Goal: Task Accomplishment & Management: Manage account settings

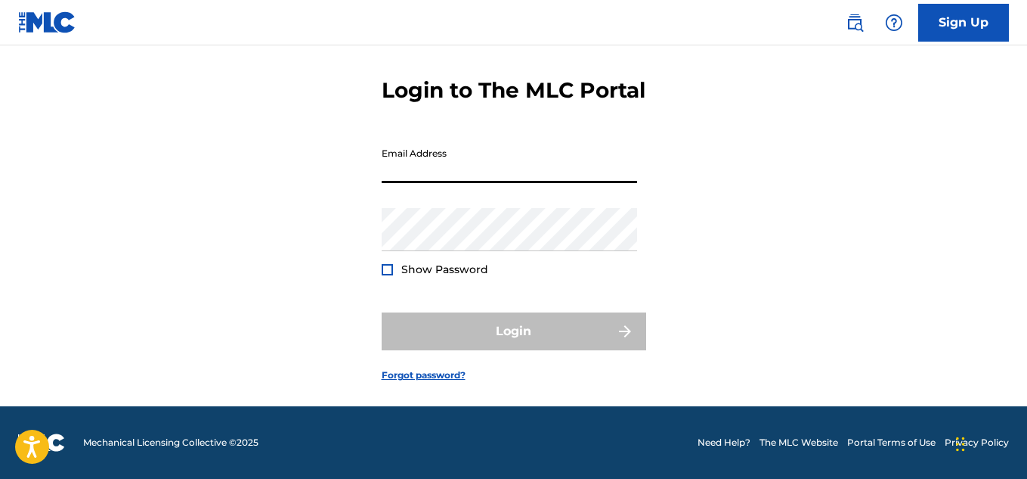
scroll to position [81, 0]
click at [943, 24] on link "Sign Up" at bounding box center [963, 23] width 91 height 38
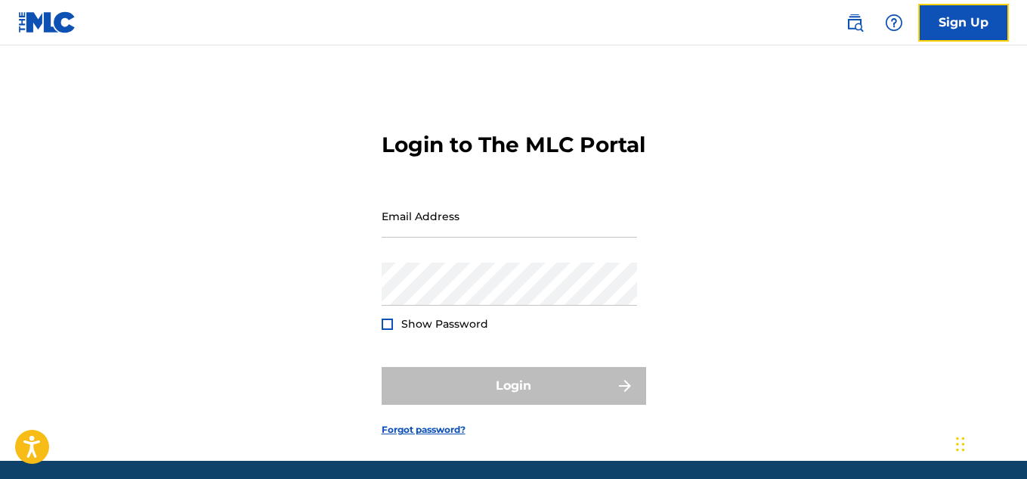
scroll to position [81, 0]
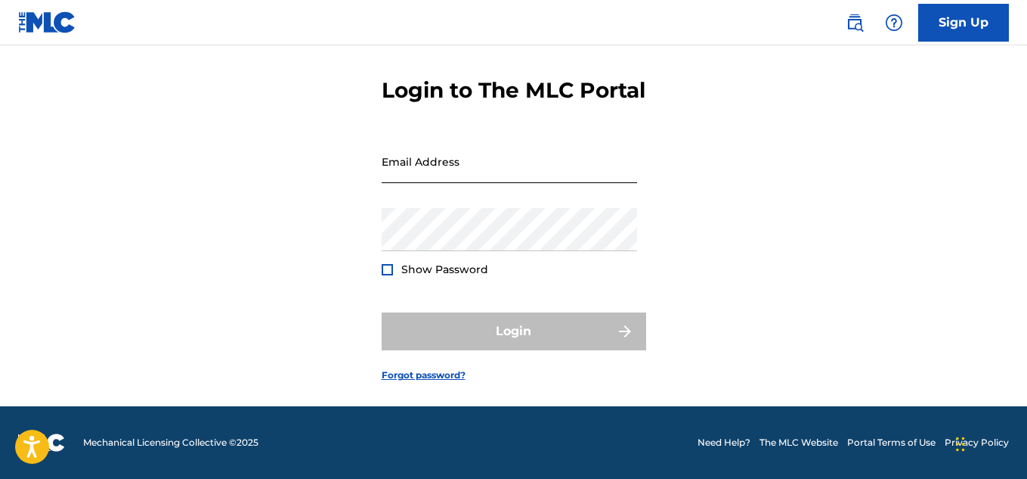
click at [502, 173] on input "Email Address" at bounding box center [510, 161] width 256 height 43
type input "al08allen@gmail.com"
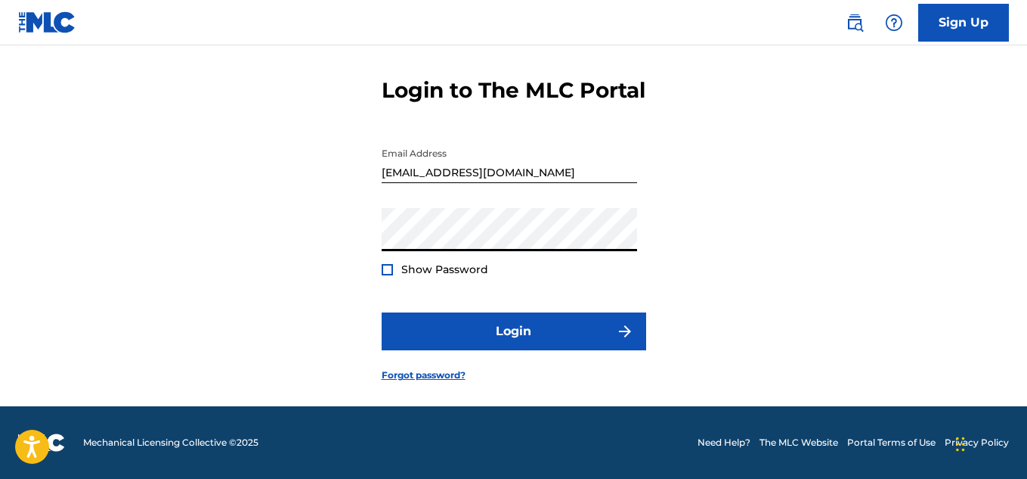
click at [401, 256] on div "Password Show Password" at bounding box center [510, 242] width 256 height 68
click at [407, 263] on span "Show Password" at bounding box center [444, 269] width 87 height 14
click at [420, 274] on span "Show Password" at bounding box center [444, 269] width 87 height 14
click at [389, 268] on div at bounding box center [387, 269] width 11 height 11
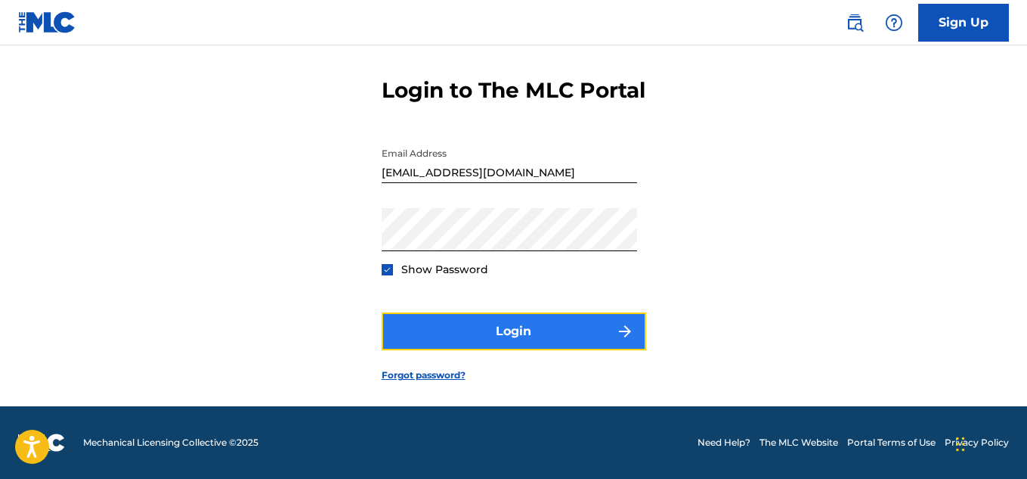
click at [410, 339] on button "Login" at bounding box center [514, 331] width 265 height 38
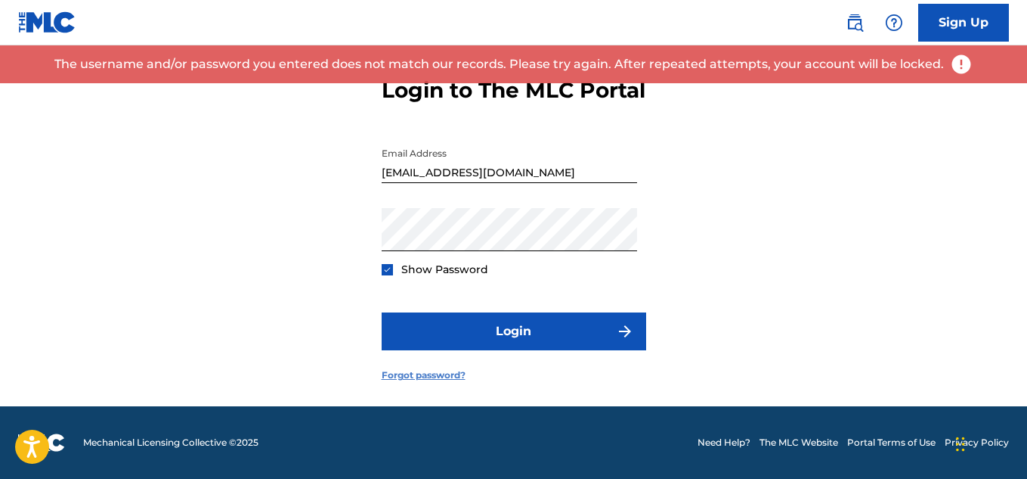
click at [410, 377] on link "Forgot password?" at bounding box center [424, 375] width 84 height 14
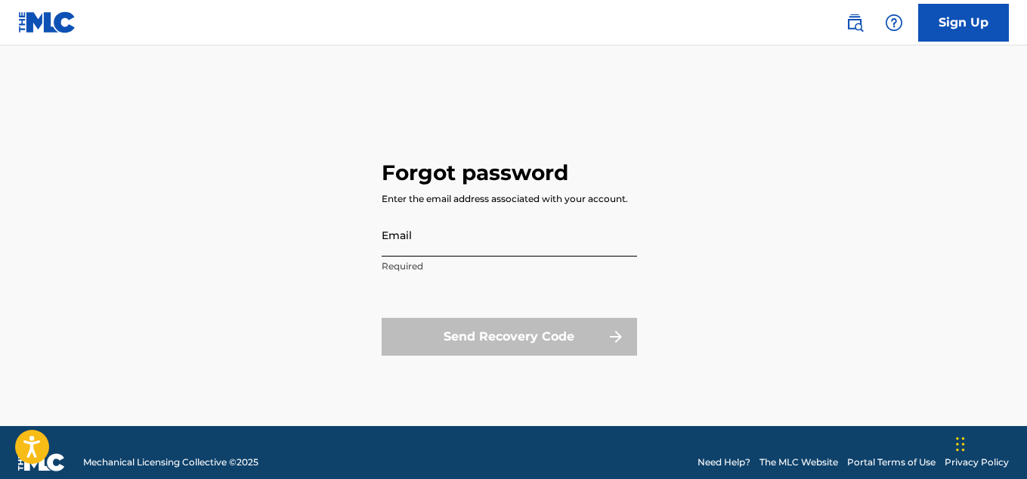
click at [544, 238] on input "Email" at bounding box center [510, 234] width 256 height 43
type input "al08allen@gmail.com"
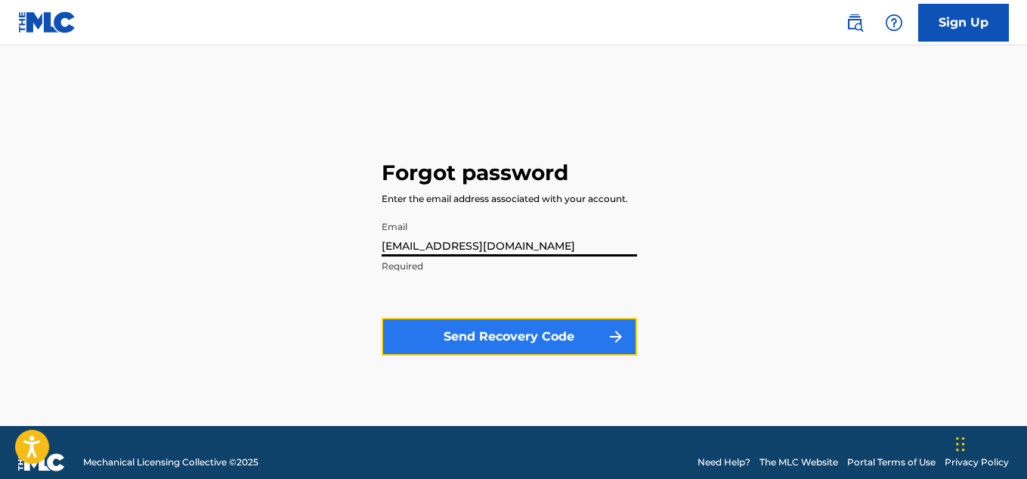
click at [545, 328] on button "Send Recovery Code" at bounding box center [510, 337] width 256 height 38
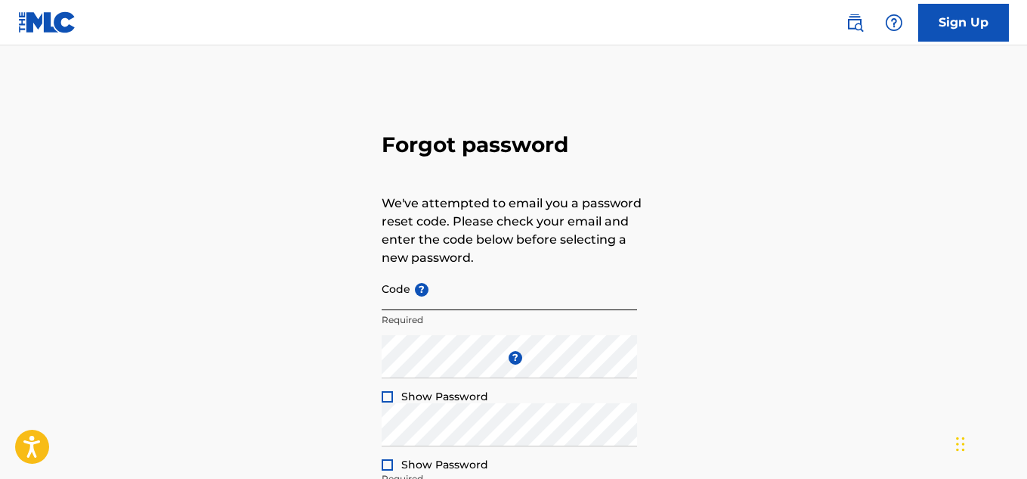
click at [441, 293] on input "Code ?" at bounding box center [510, 288] width 256 height 43
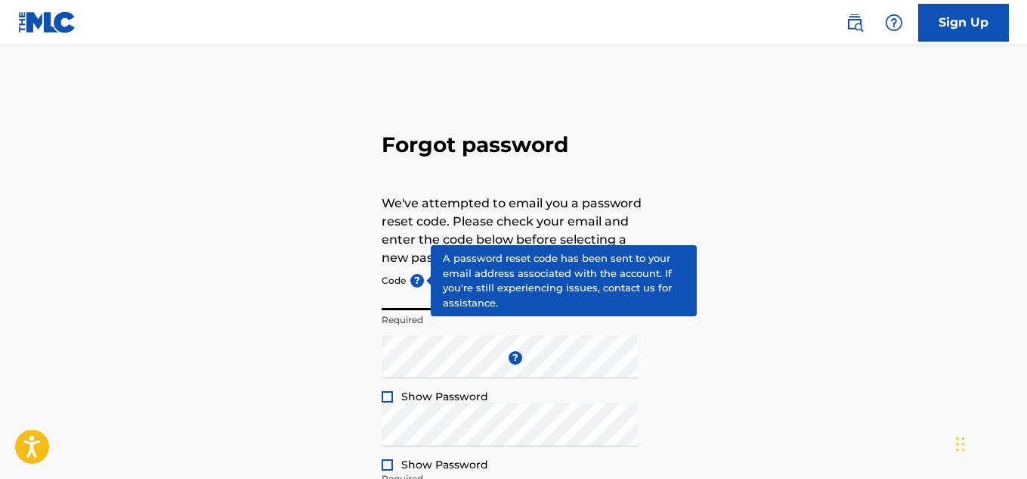
click at [420, 283] on span "?" at bounding box center [417, 281] width 14 height 14
click at [420, 283] on input "Code ?" at bounding box center [510, 288] width 256 height 43
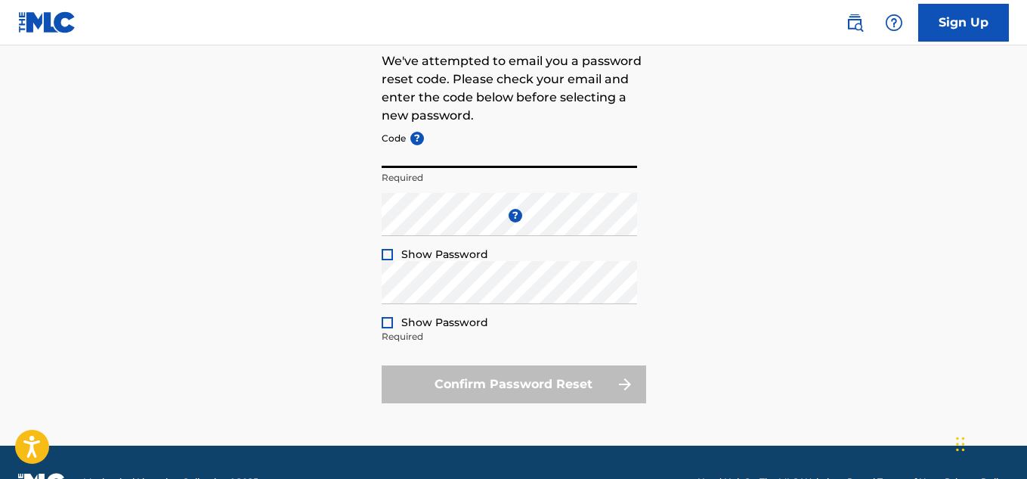
scroll to position [143, 0]
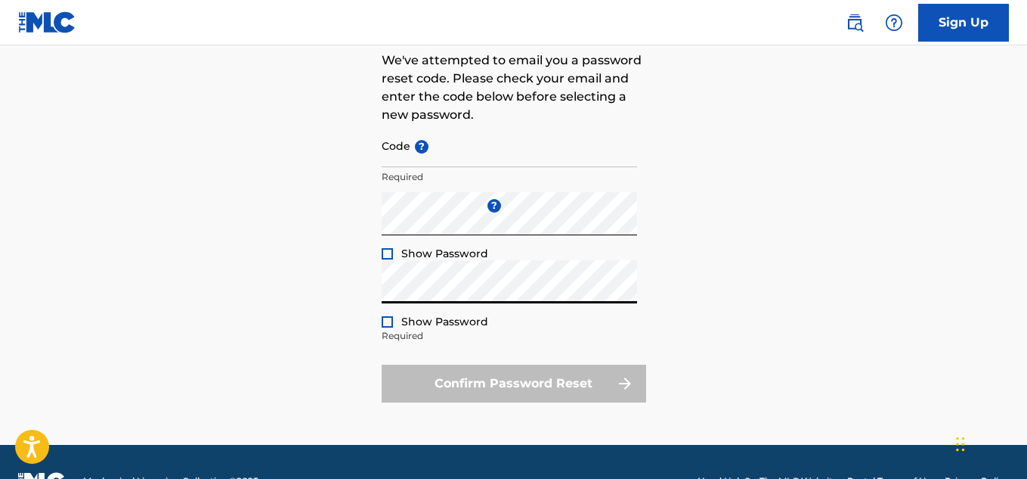
click at [552, 379] on div "Confirm Password Reset" at bounding box center [514, 383] width 265 height 38
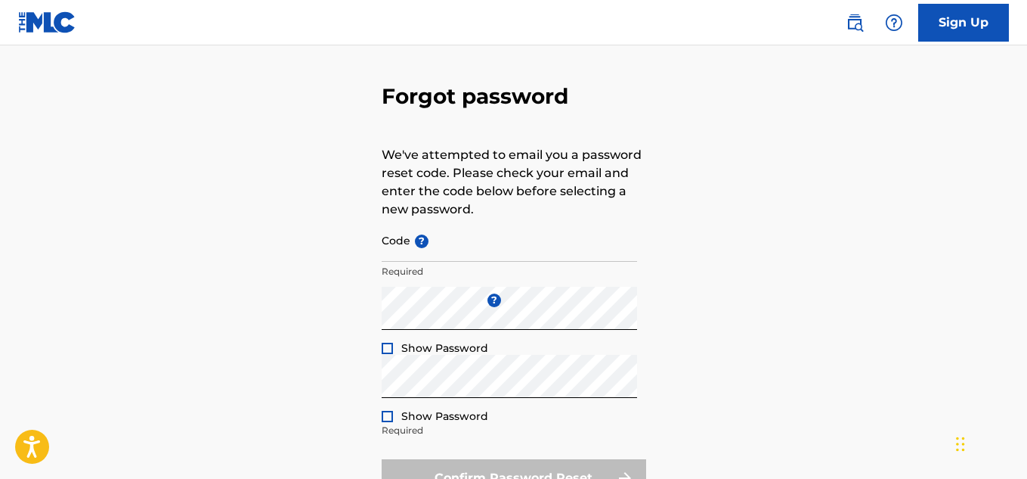
scroll to position [45, 0]
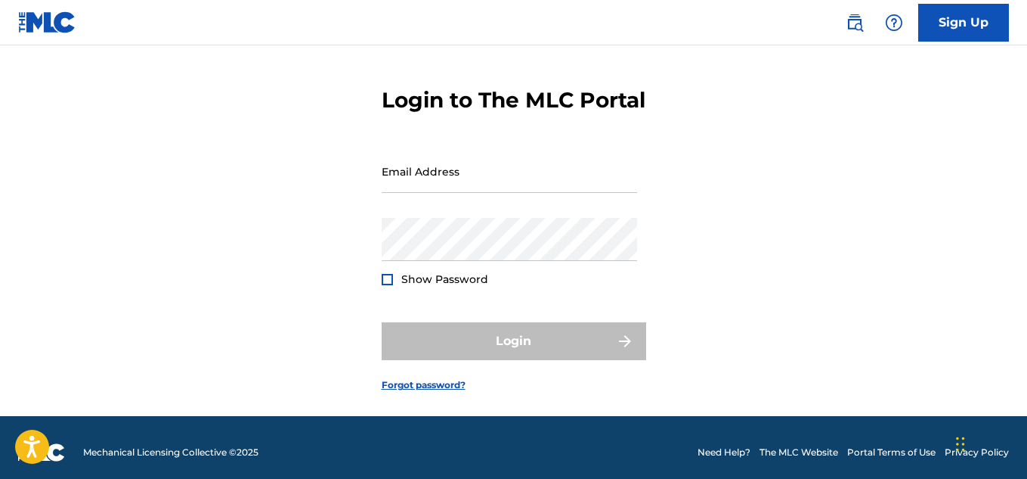
scroll to position [81, 0]
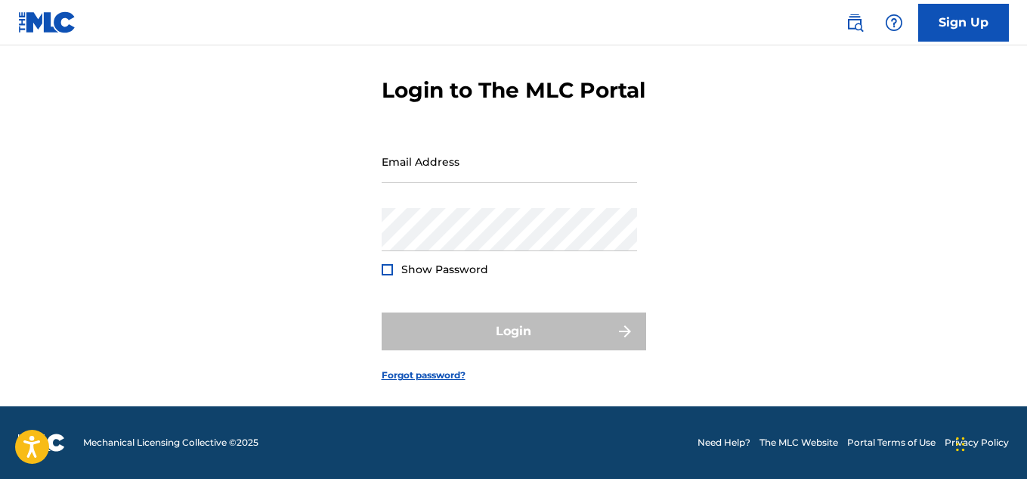
click at [388, 383] on form "Login to The MLC Portal Email Address Password Show Password Login Forgot passw…" at bounding box center [514, 217] width 265 height 377
click at [388, 373] on link "Forgot password?" at bounding box center [424, 375] width 84 height 14
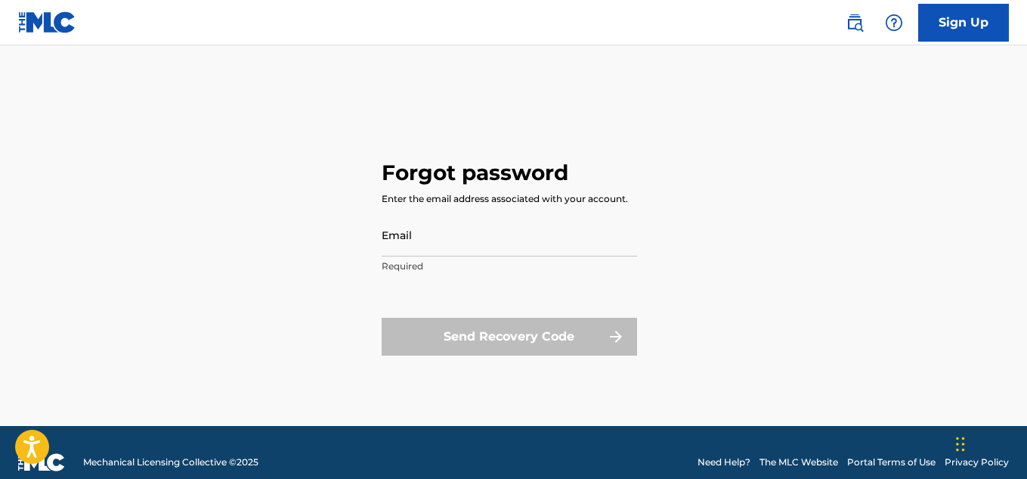
click at [410, 263] on p "Required" at bounding box center [510, 266] width 256 height 14
click at [416, 233] on input "Email" at bounding box center [510, 234] width 256 height 43
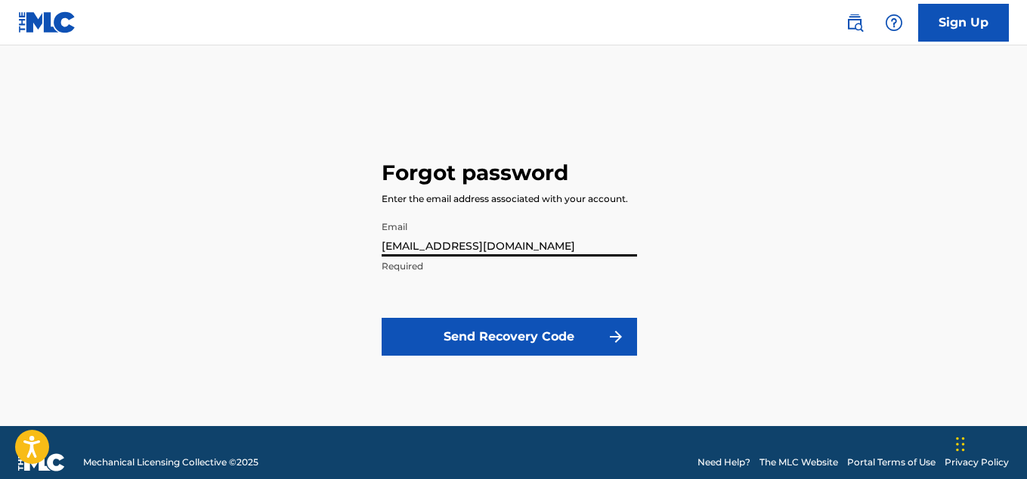
type input "al08allen@gmail.com"
click button "Send Recovery Code" at bounding box center [510, 337] width 256 height 38
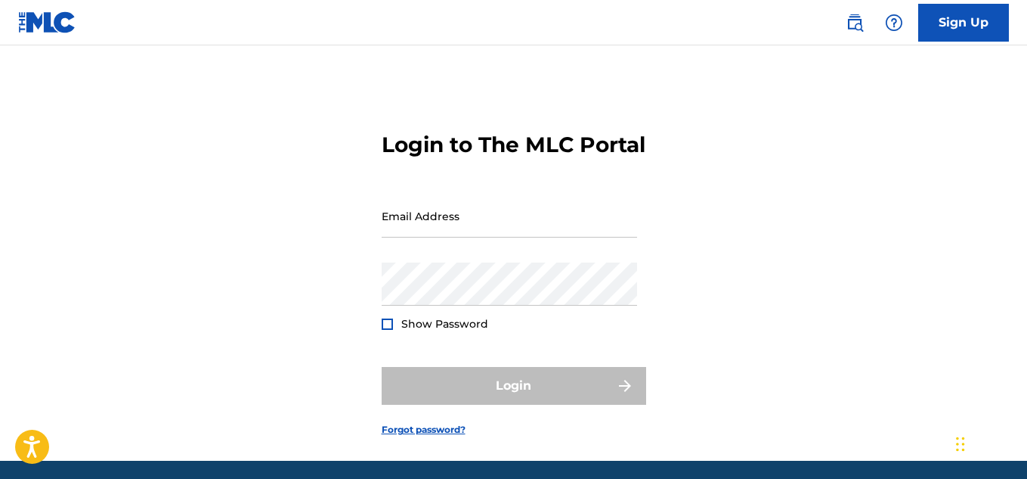
scroll to position [81, 0]
